Goal: Task Accomplishment & Management: Complete application form

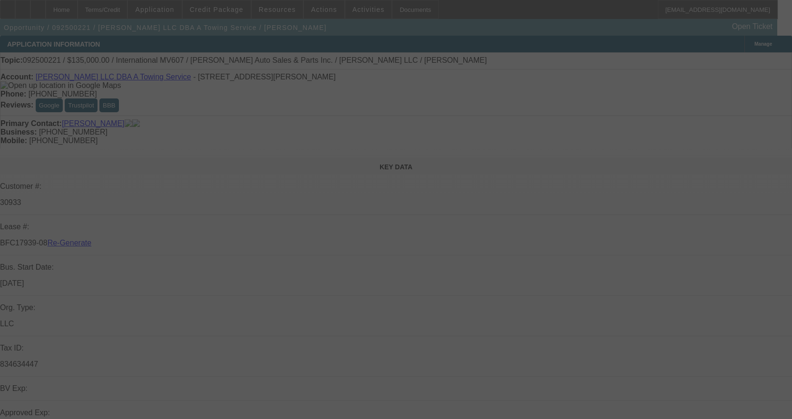
select select "4"
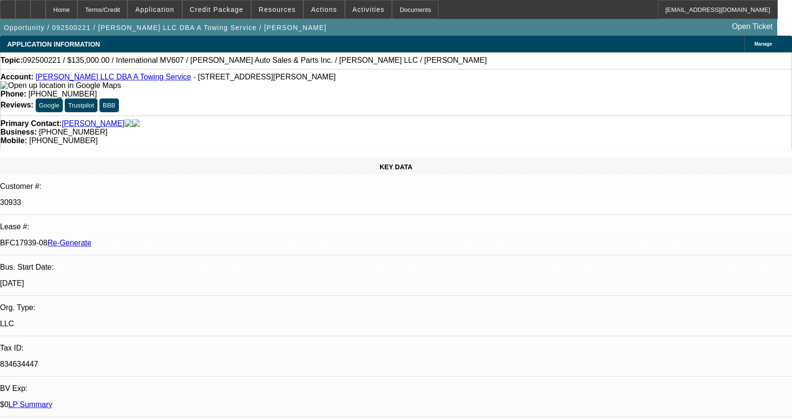
select select "0"
select select "2"
select select "0"
select select "6"
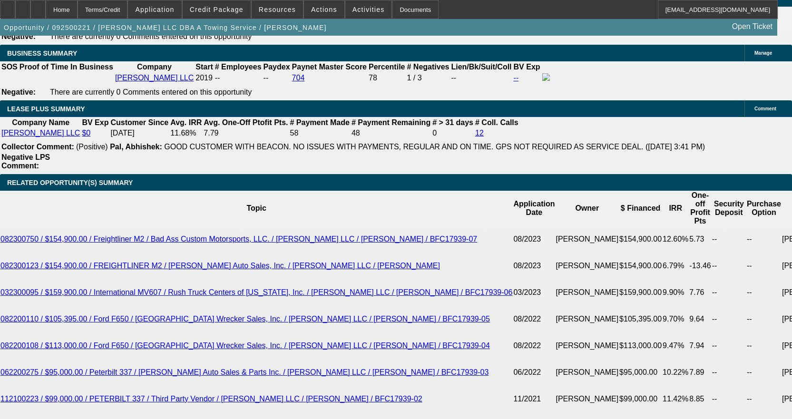
scroll to position [1570, 0]
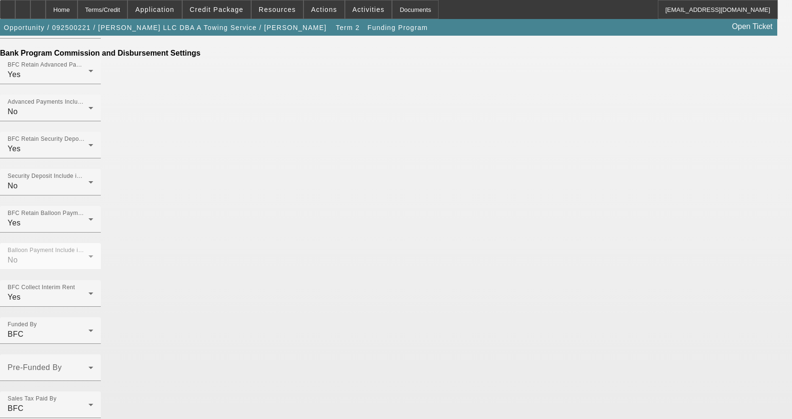
scroll to position [544, 0]
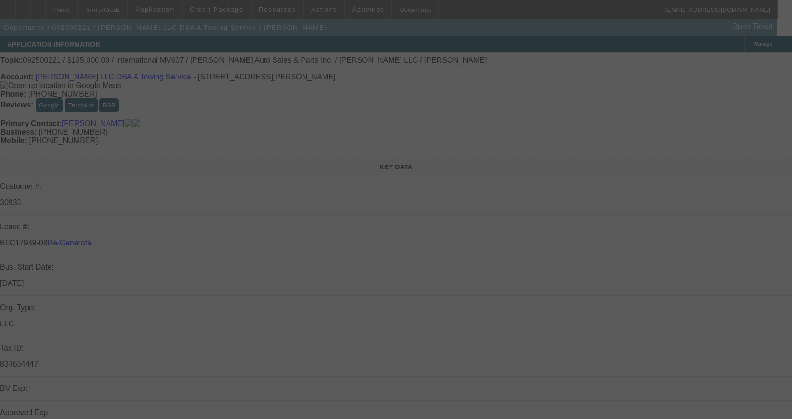
select select "4"
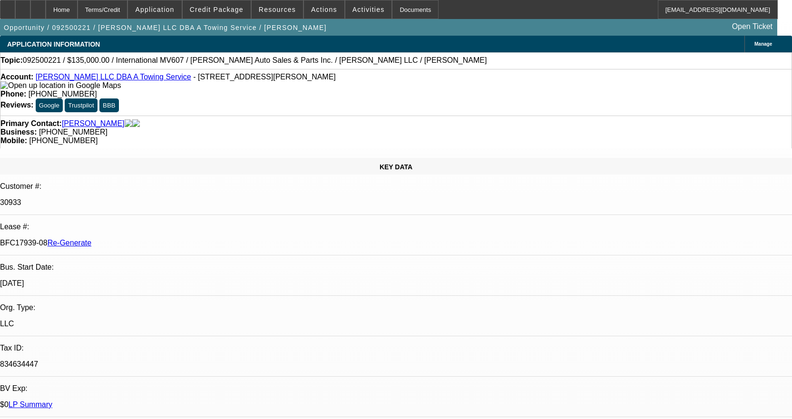
select select "0"
select select "2"
select select "0"
select select "6"
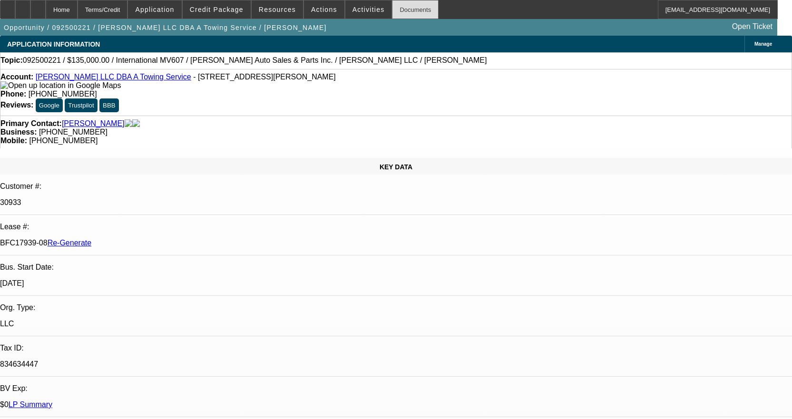
click at [392, 13] on div "Documents" at bounding box center [415, 9] width 47 height 19
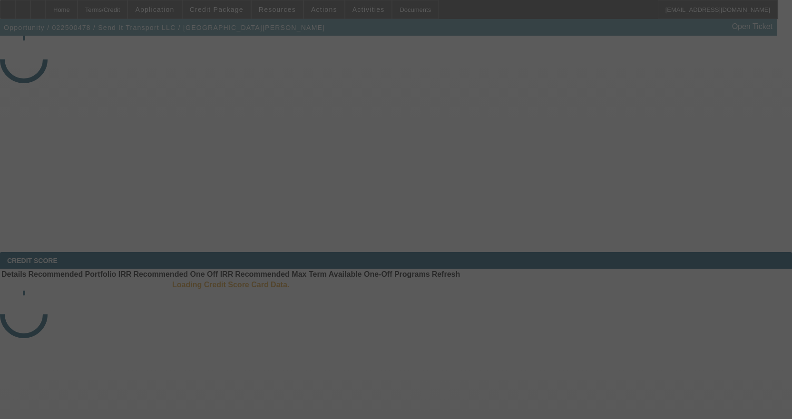
select select "3"
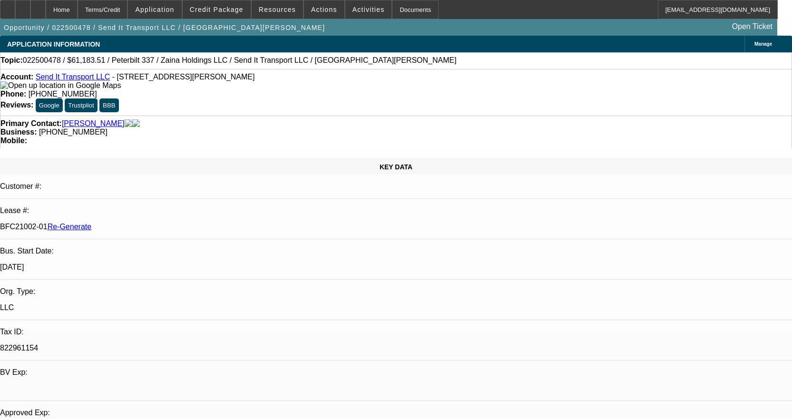
select select "0"
select select "2"
select select "0"
select select "6"
click at [404, 9] on div "Documents" at bounding box center [415, 9] width 47 height 19
